Goal: Task Accomplishment & Management: Manage account settings

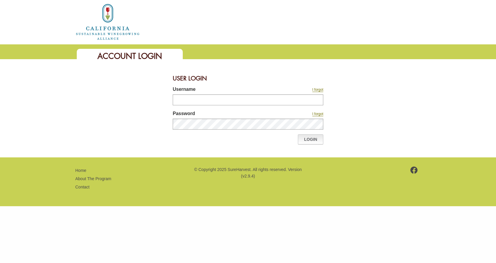
type input "*******"
click at [306, 138] on link "Login" at bounding box center [310, 139] width 25 height 10
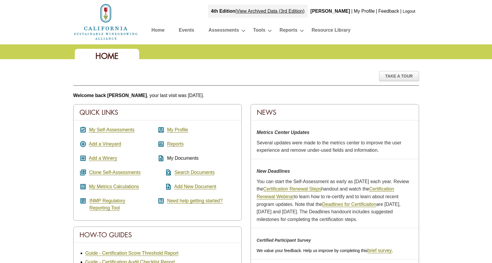
click at [110, 126] on div "assignment_turned_in My Self-Assessments add_circle Add a Vineyard add_box Add …" at bounding box center [118, 168] width 78 height 85
click at [110, 127] on link "My Self-Assessments" at bounding box center [111, 129] width 45 height 5
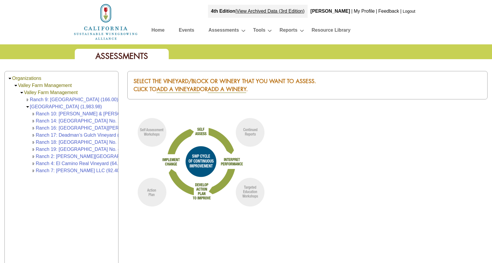
click at [161, 30] on link "Home" at bounding box center [157, 31] width 13 height 10
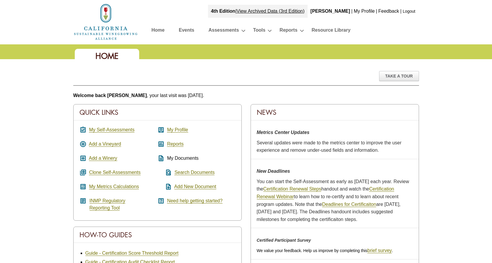
click at [408, 10] on link "Logout" at bounding box center [408, 11] width 13 height 5
